Goal: Task Accomplishment & Management: Use online tool/utility

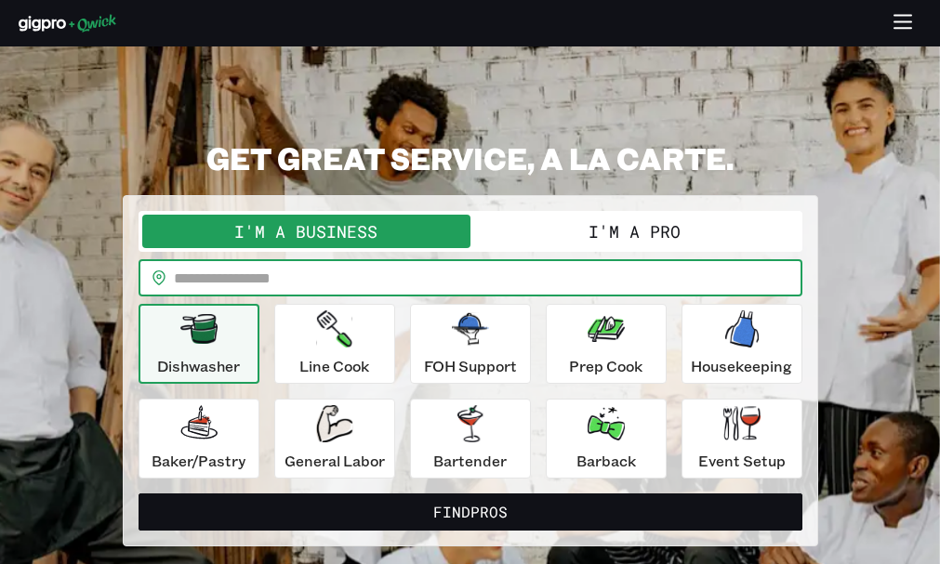
click at [468, 275] on input "text" at bounding box center [488, 277] width 628 height 37
type input "*****"
click at [138, 494] on button "Find Pros" at bounding box center [470, 512] width 664 height 37
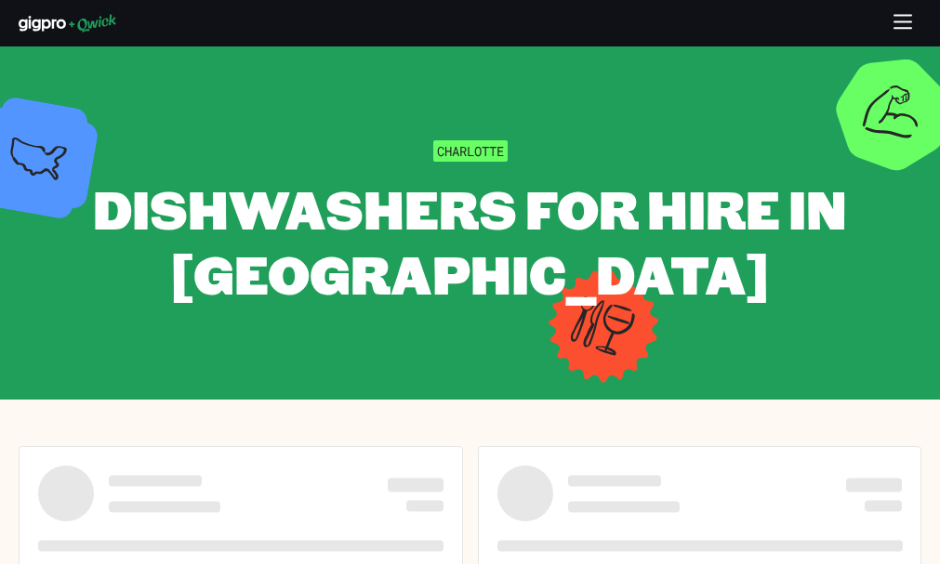
click at [901, 13] on icon "button" at bounding box center [902, 23] width 21 height 21
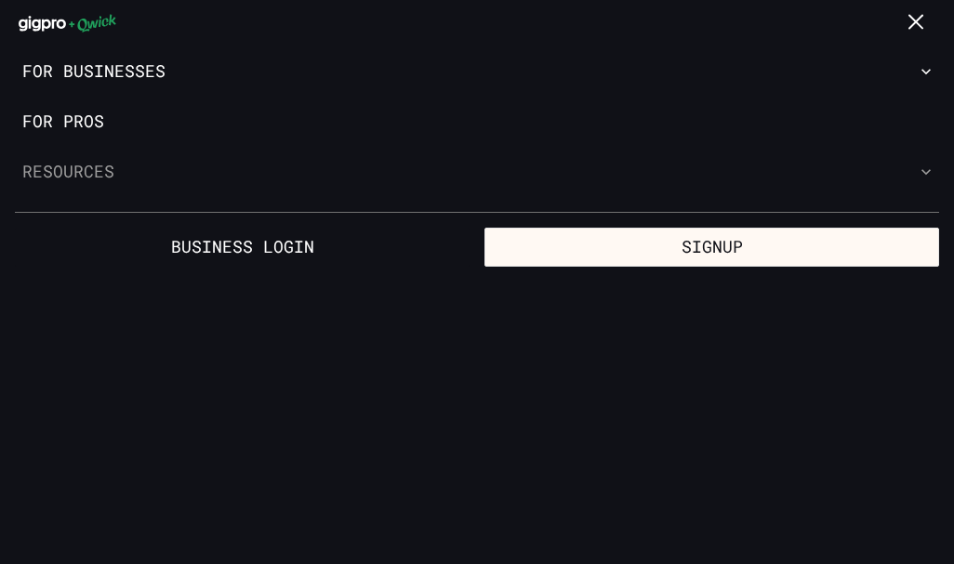
click at [81, 166] on button "Resources" at bounding box center [477, 172] width 954 height 50
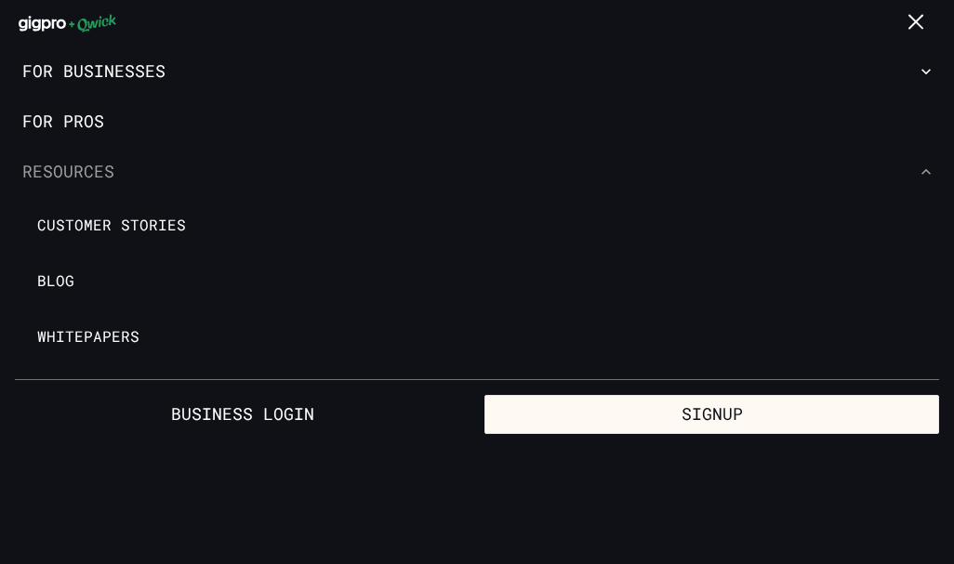
click at [81, 166] on button "Resources" at bounding box center [477, 172] width 954 height 50
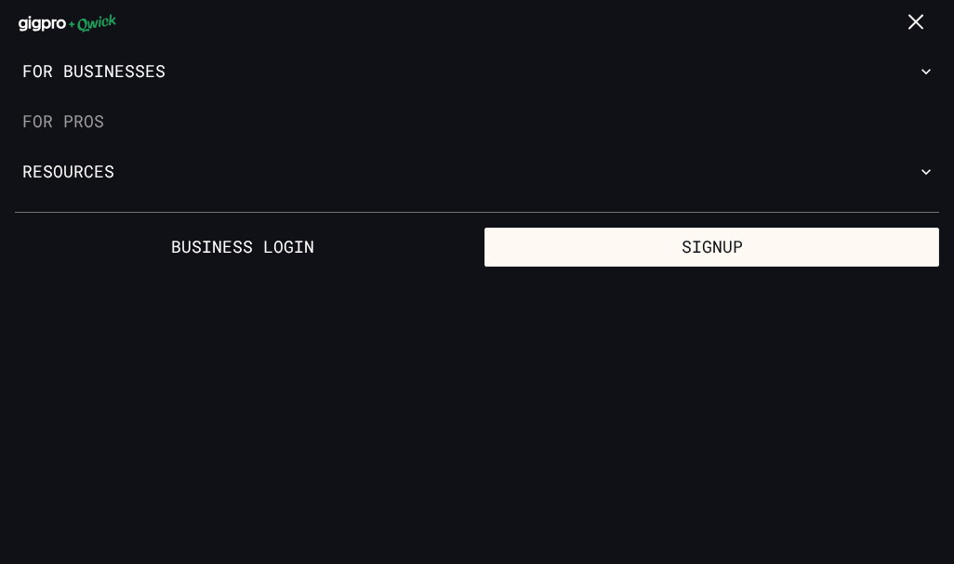
click at [92, 127] on link "For Pros" at bounding box center [477, 122] width 954 height 50
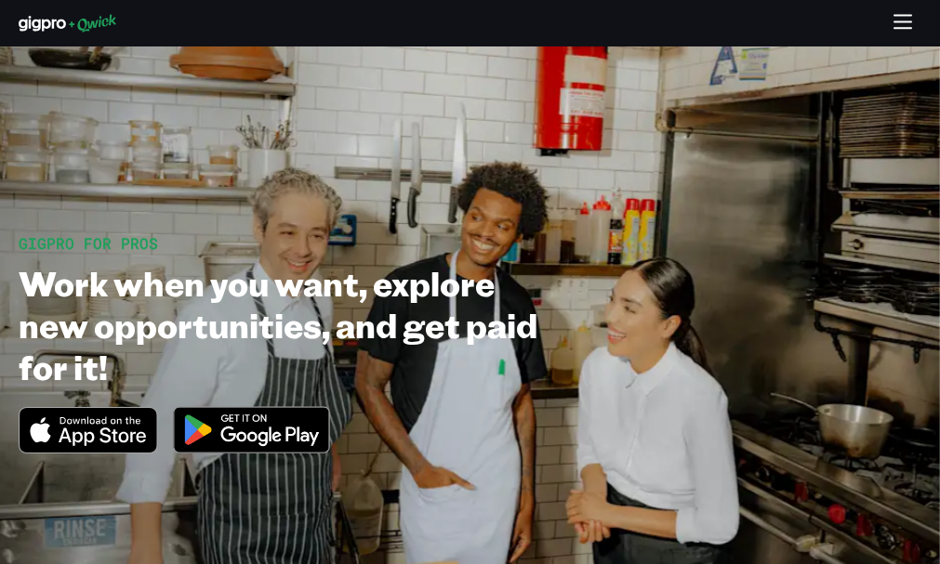
click at [246, 422] on img at bounding box center [252, 430] width 180 height 70
click at [254, 431] on img at bounding box center [252, 430] width 180 height 70
